Goal: Entertainment & Leisure: Consume media (video, audio)

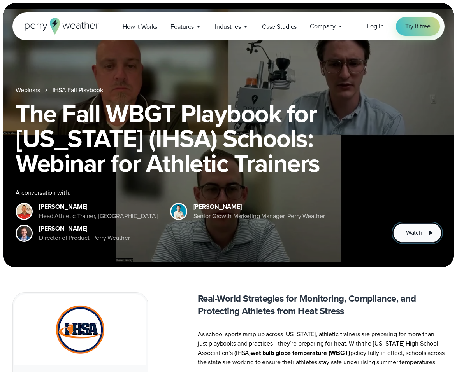
click at [414, 236] on span "Watch" at bounding box center [414, 232] width 16 height 9
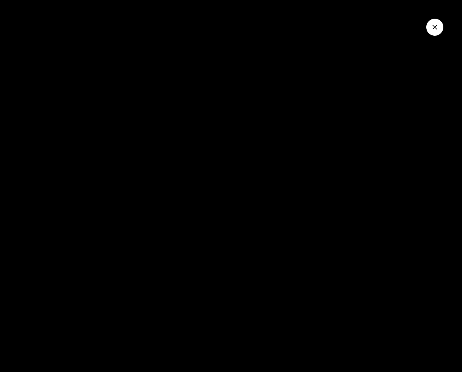
click at [438, 26] on icon "Close Video" at bounding box center [435, 27] width 8 height 8
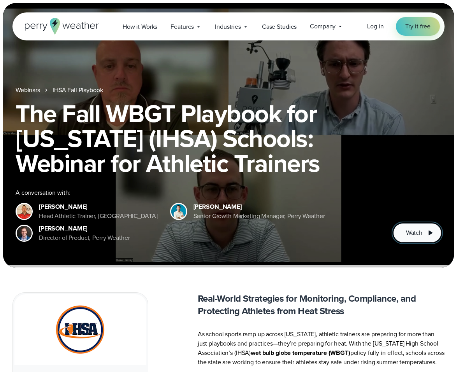
click at [407, 235] on span "Watch" at bounding box center [414, 232] width 16 height 9
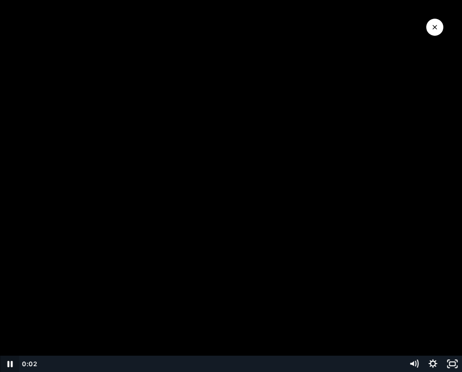
click at [12, 366] on icon "Pause" at bounding box center [9, 364] width 19 height 16
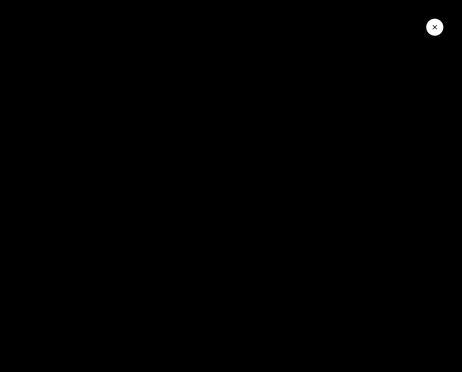
click at [436, 24] on icon "Close Video" at bounding box center [435, 27] width 8 height 8
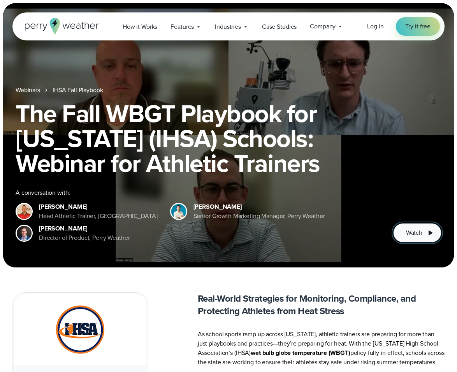
click at [412, 232] on span "Watch" at bounding box center [414, 232] width 16 height 9
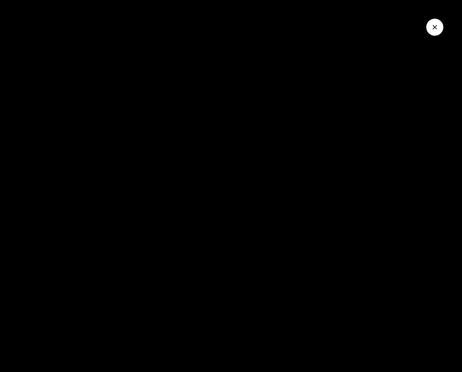
click at [436, 27] on icon "Close Video" at bounding box center [435, 27] width 5 height 5
